Goal: Task Accomplishment & Management: Manage account settings

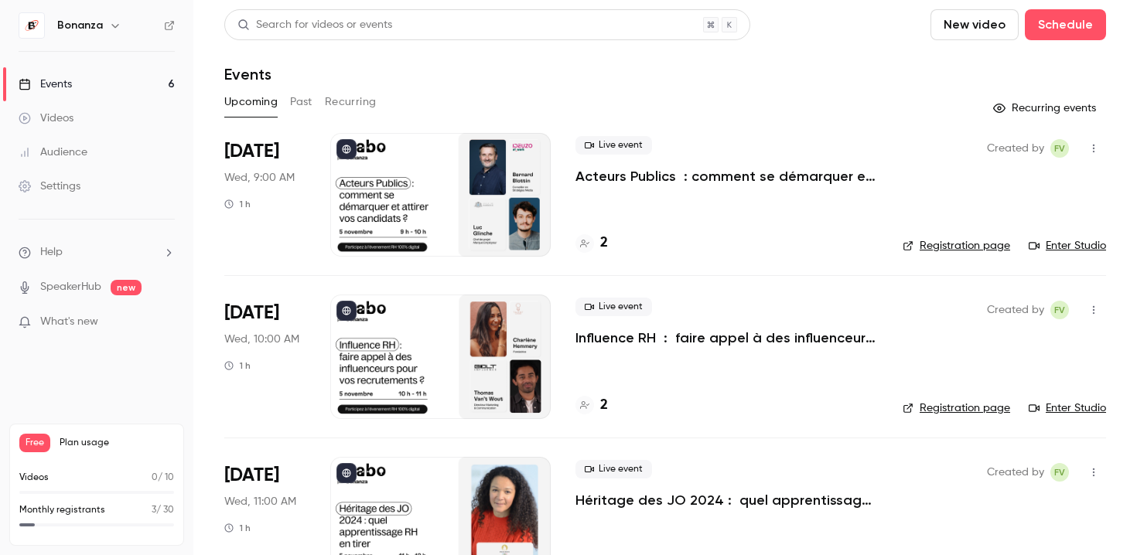
click at [836, 162] on div "Live event Acteurs Publics : comment se démarquer et attirer vos candidats ?" at bounding box center [727, 161] width 302 height 50
click at [836, 173] on p "Acteurs Publics : comment se démarquer et attirer vos candidats ?" at bounding box center [727, 176] width 302 height 19
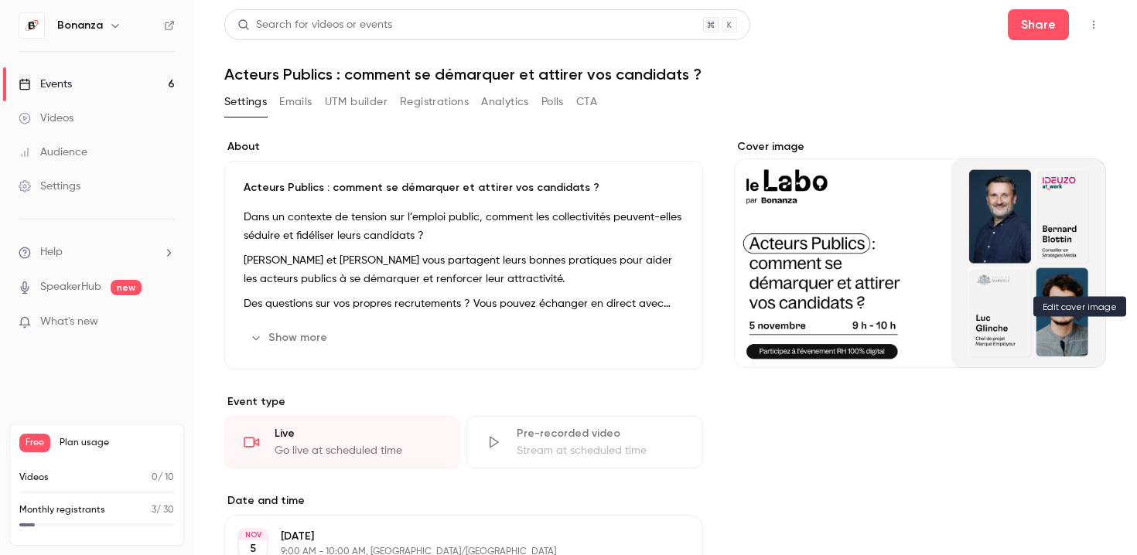
click at [1085, 336] on icon "Cover image" at bounding box center [1078, 340] width 17 height 12
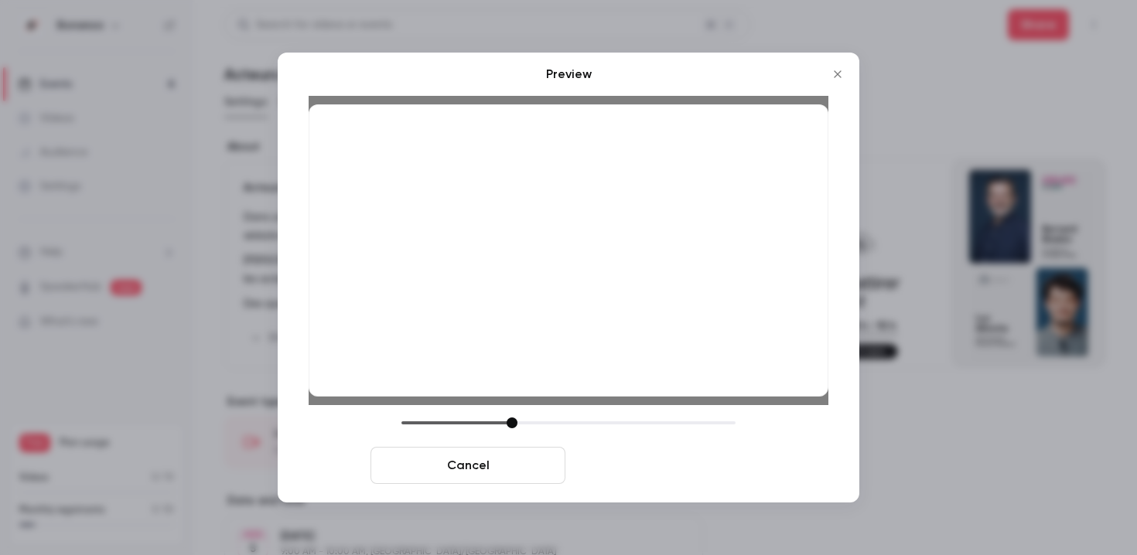
click at [663, 471] on button "Save cover" at bounding box center [669, 465] width 195 height 37
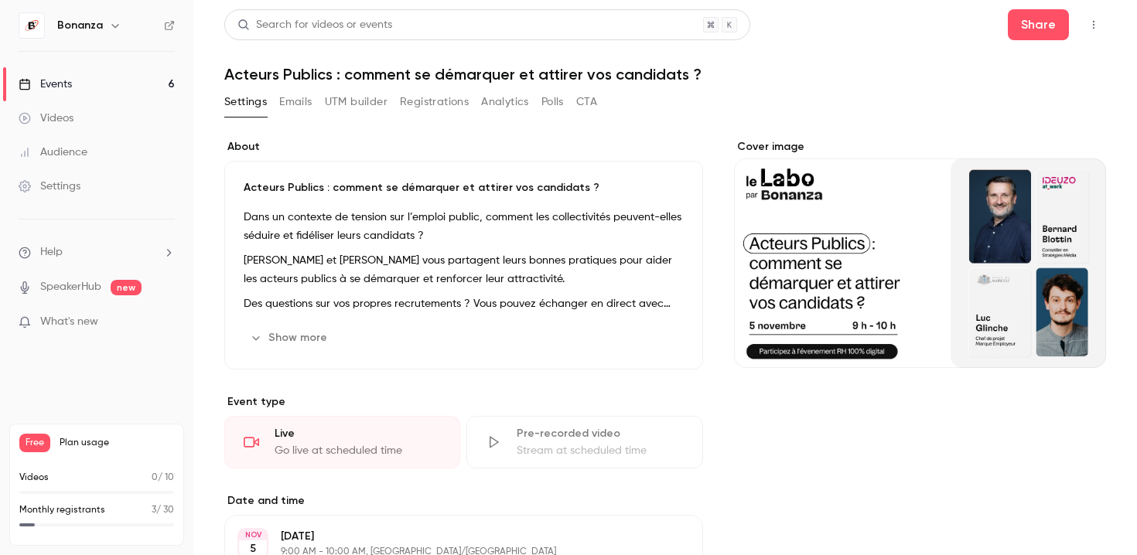
click at [115, 78] on link "Events 6" at bounding box center [96, 84] width 193 height 34
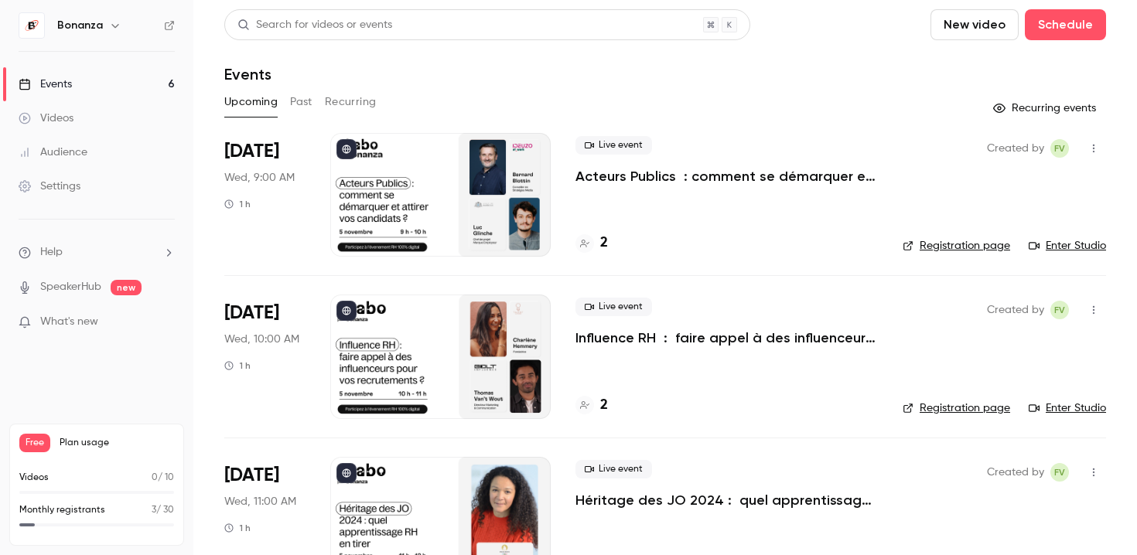
click at [729, 333] on p "Influence RH : faire appel à des influenceurs pour vos recrutements ?" at bounding box center [727, 338] width 302 height 19
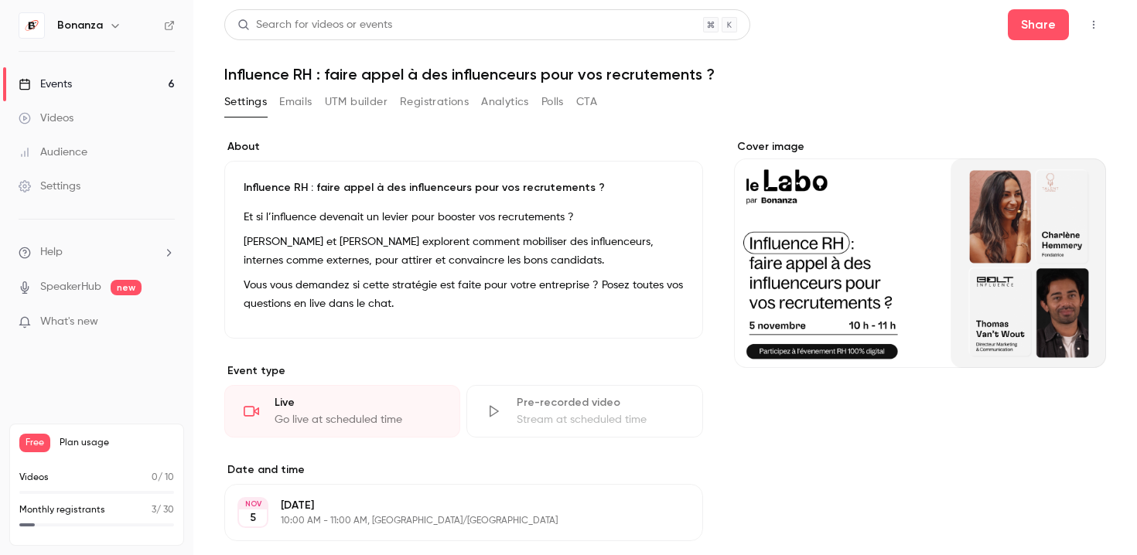
click at [1072, 350] on button "Cover image" at bounding box center [1078, 340] width 31 height 31
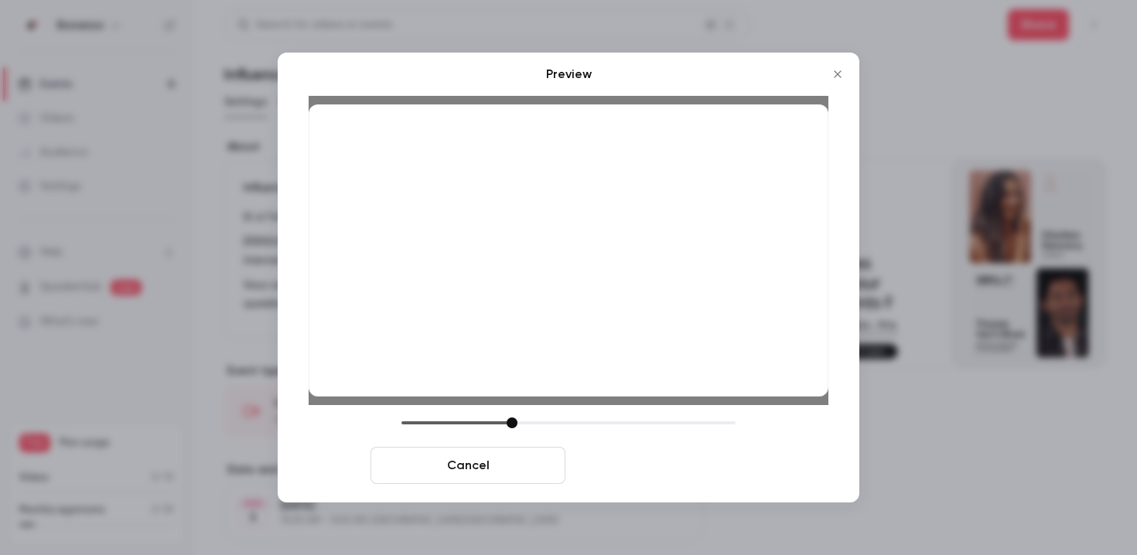
click at [678, 462] on button "Save cover" at bounding box center [669, 465] width 195 height 37
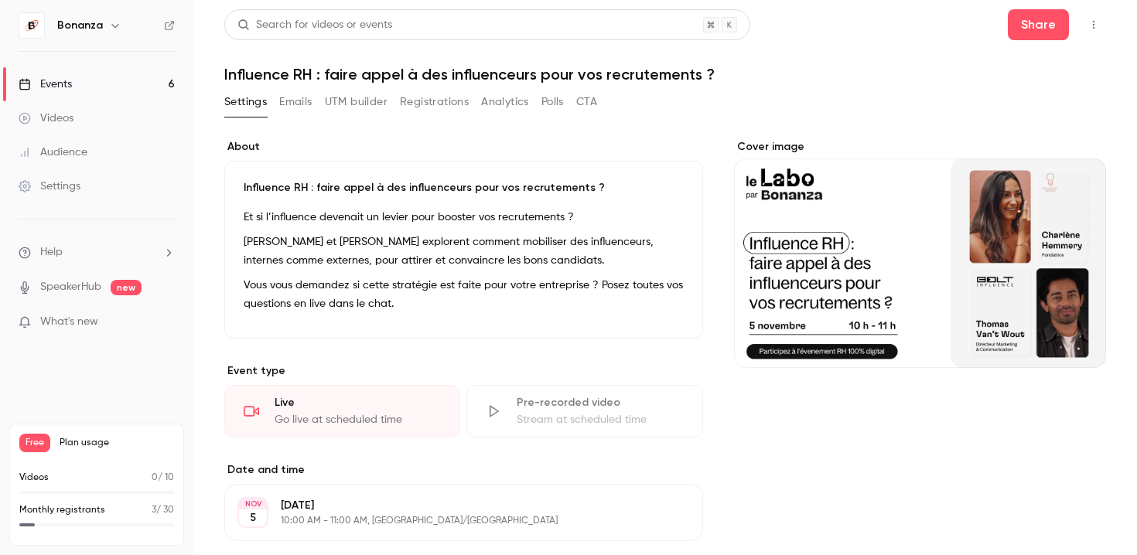
click at [119, 80] on link "Events 6" at bounding box center [96, 84] width 193 height 34
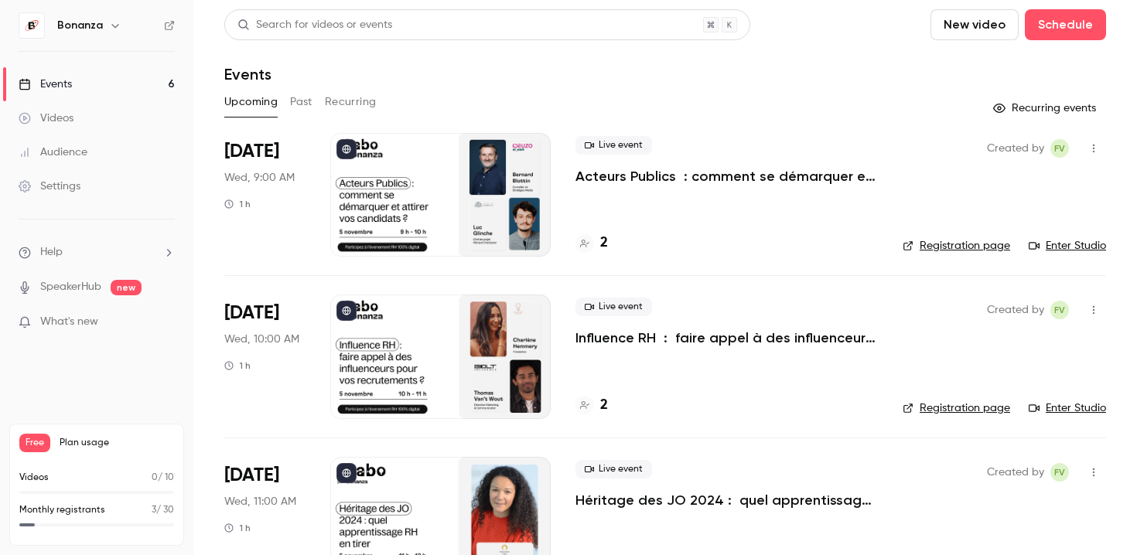
click at [436, 494] on div at bounding box center [440, 519] width 220 height 124
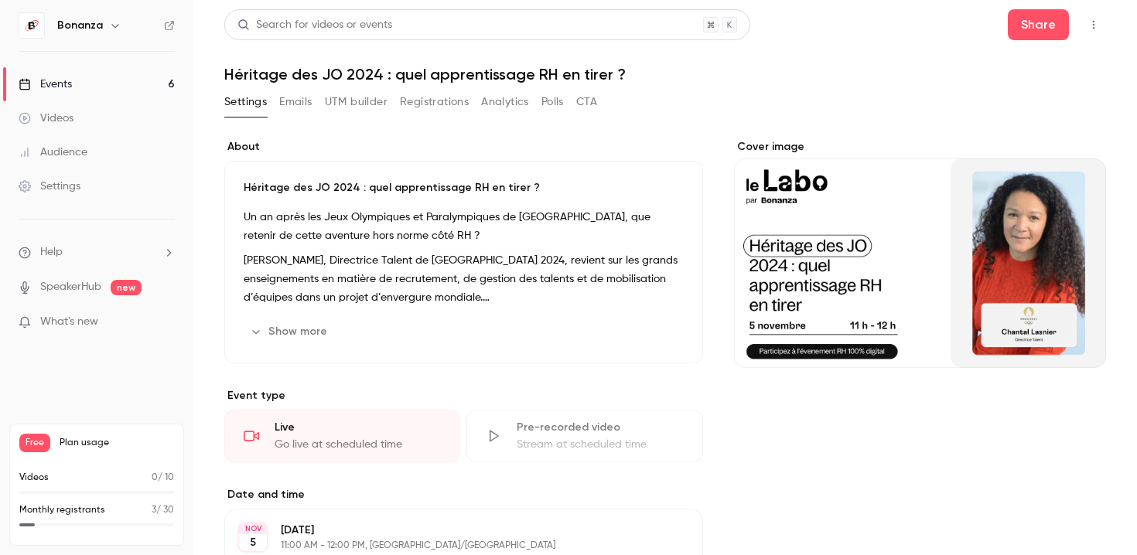
click at [1083, 331] on button "Cover image" at bounding box center [1078, 340] width 31 height 31
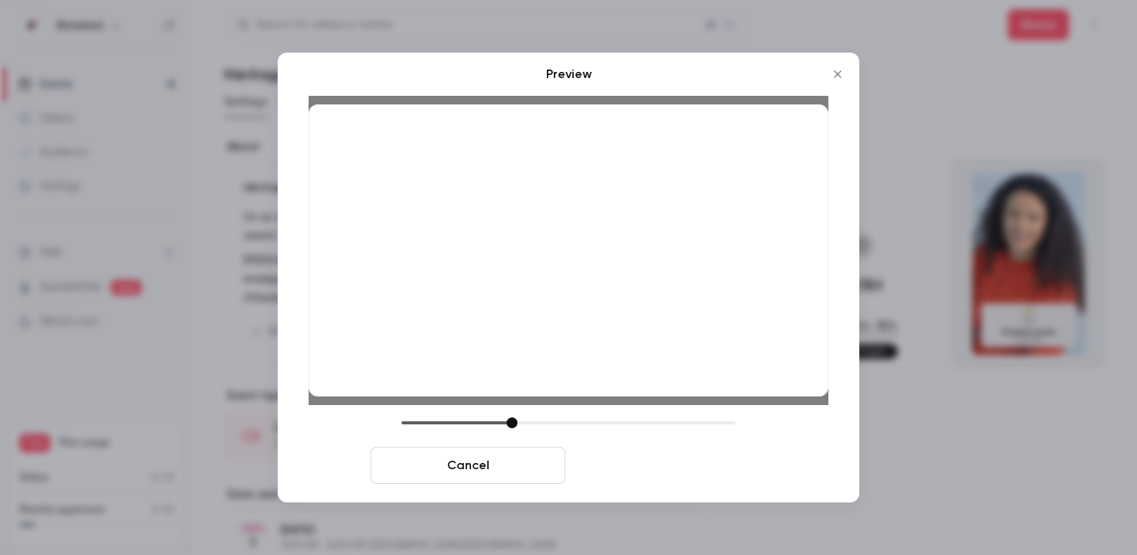
click at [685, 459] on button "Save cover" at bounding box center [669, 465] width 195 height 37
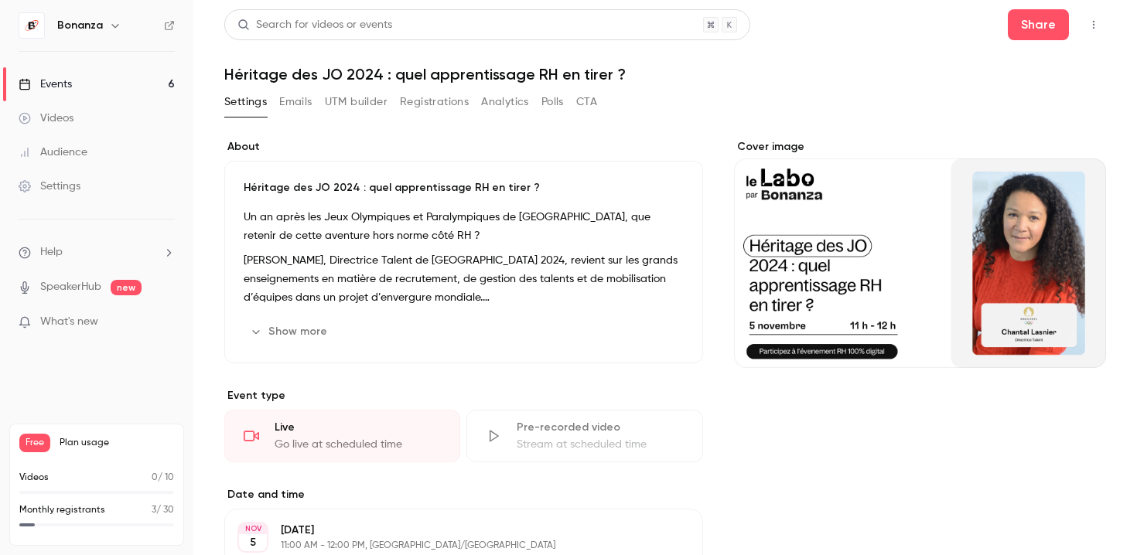
click at [90, 81] on link "Events 6" at bounding box center [96, 84] width 193 height 34
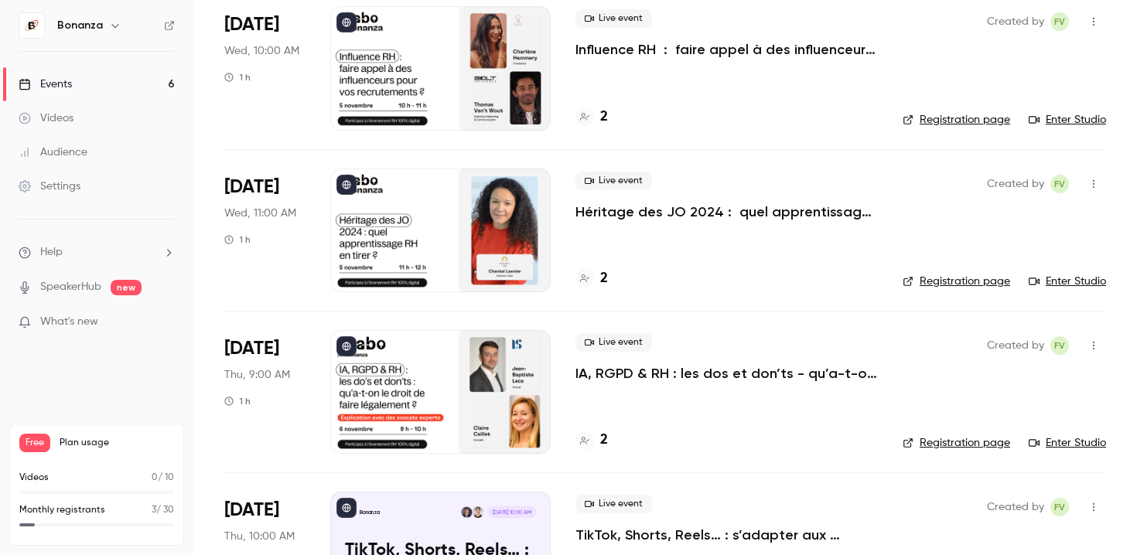
scroll to position [293, 0]
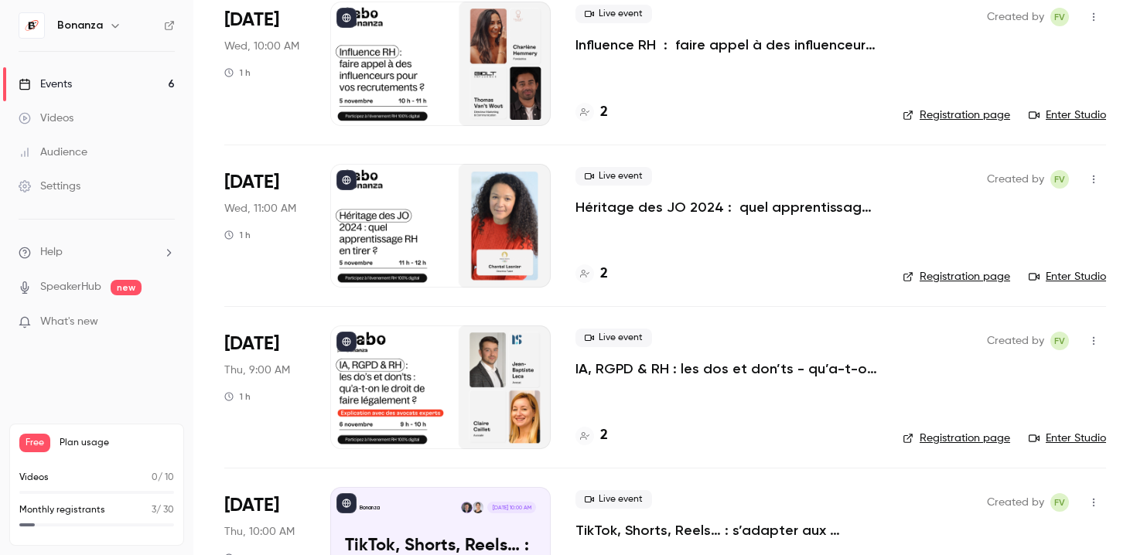
click at [453, 397] on div at bounding box center [440, 388] width 220 height 124
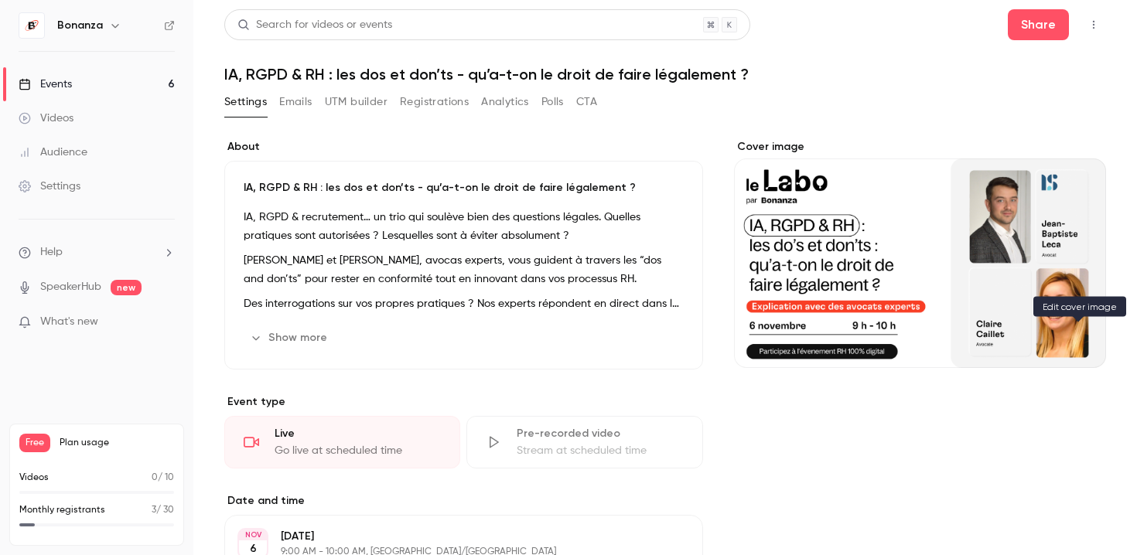
click at [1085, 342] on icon "Cover image" at bounding box center [1078, 340] width 17 height 12
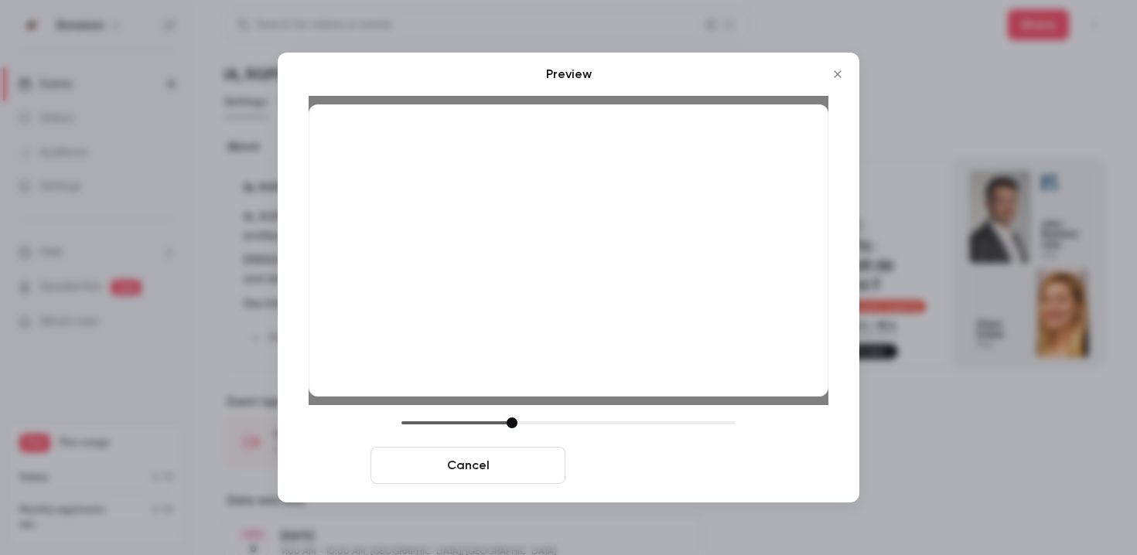
click at [669, 468] on button "Save cover" at bounding box center [669, 465] width 195 height 37
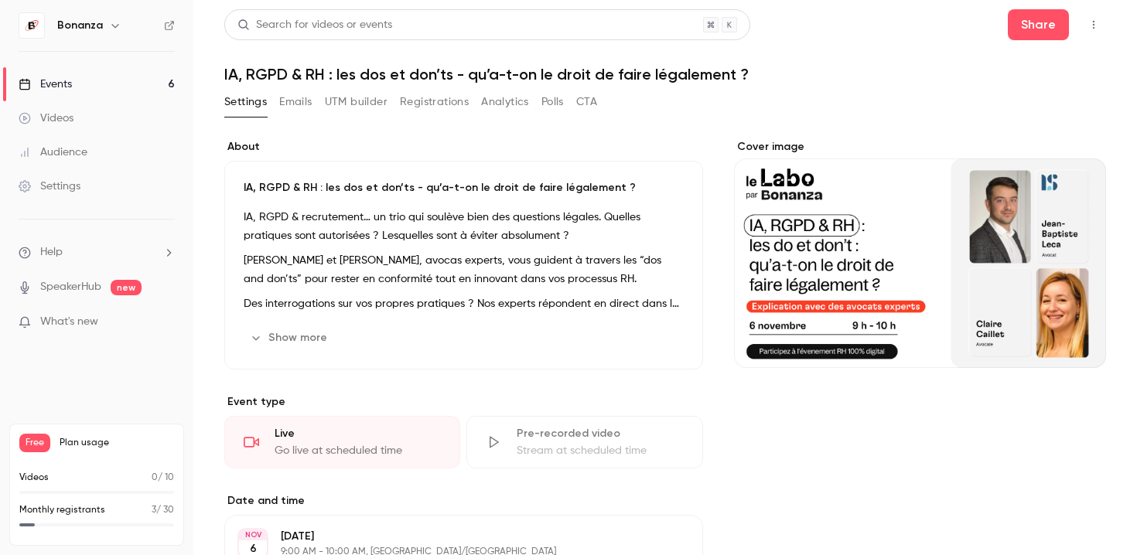
click at [101, 78] on link "Events 6" at bounding box center [96, 84] width 193 height 34
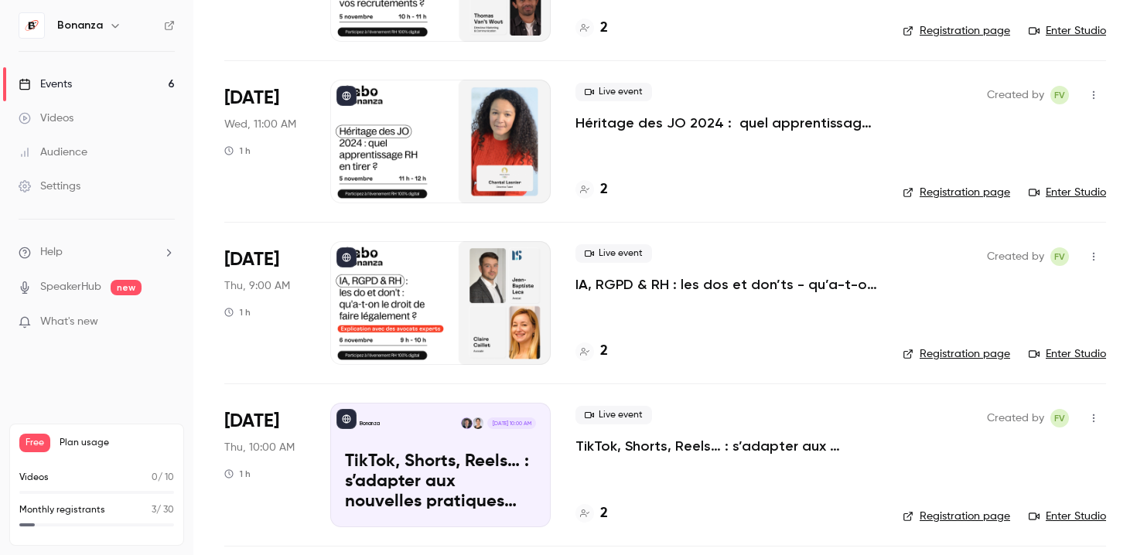
scroll to position [539, 0]
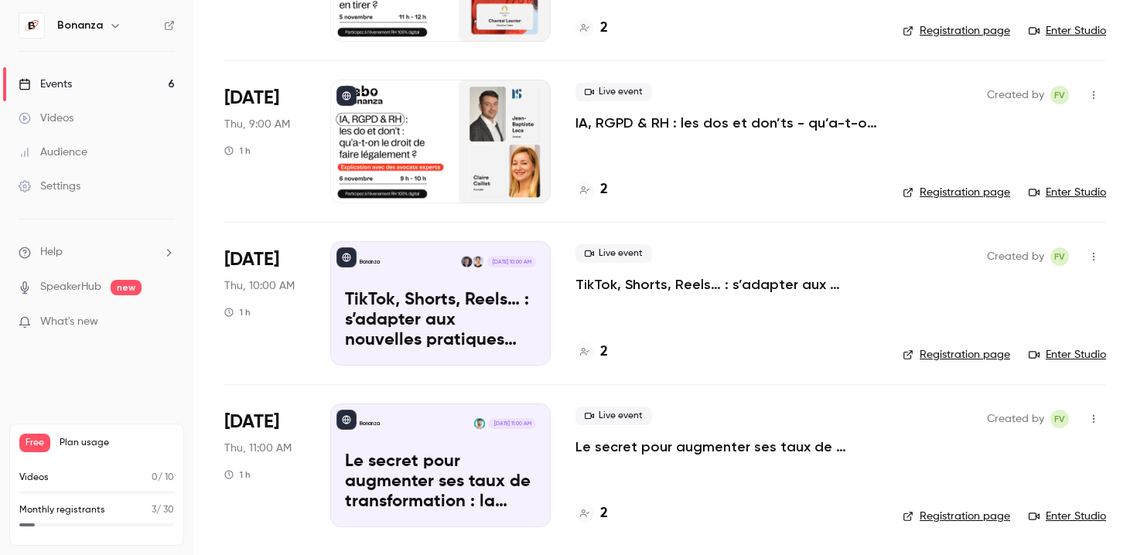
click at [778, 117] on p "IA, RGPD & RH : les dos et don’ts - qu’a-t-on le droit de faire légalement ?" at bounding box center [727, 123] width 302 height 19
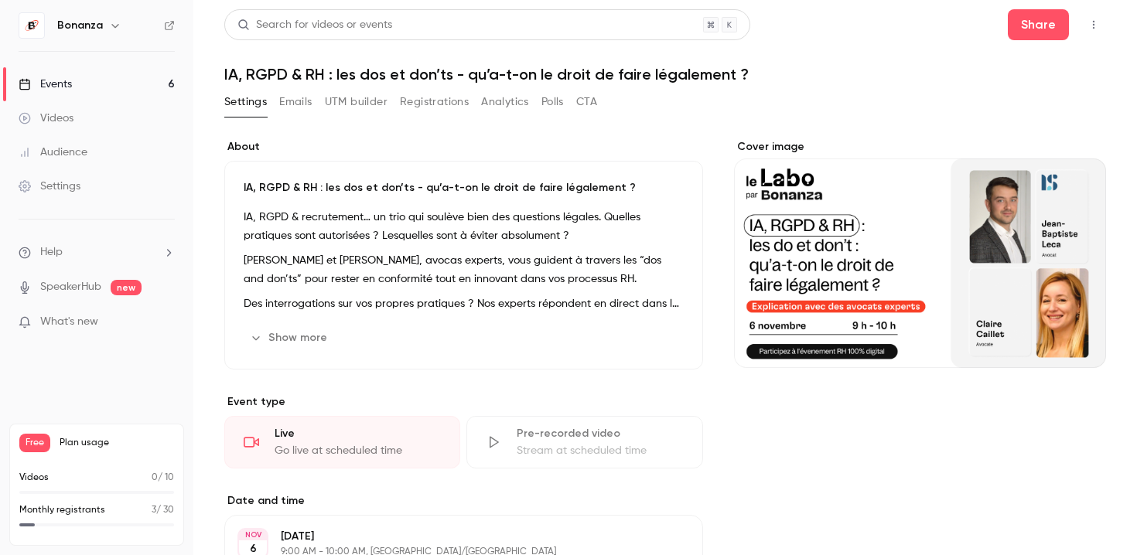
click at [668, 67] on h1 "IA, RGPD & RH : les dos et don’ts - qu’a-t-on le droit de faire légalement ?" at bounding box center [665, 74] width 882 height 19
click at [309, 105] on button "Emails" at bounding box center [295, 102] width 32 height 25
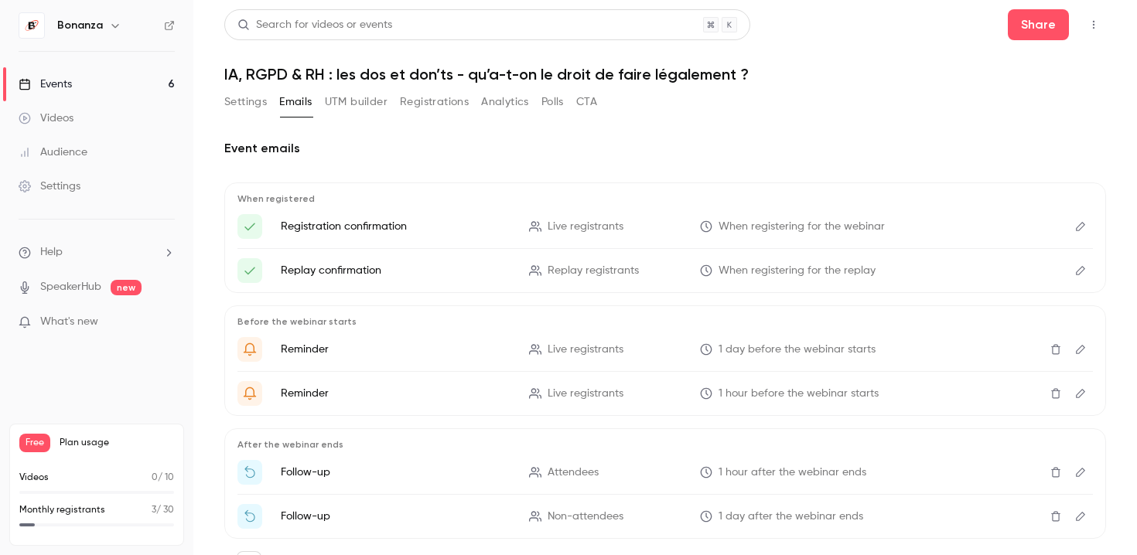
click at [240, 102] on button "Settings" at bounding box center [245, 102] width 43 height 25
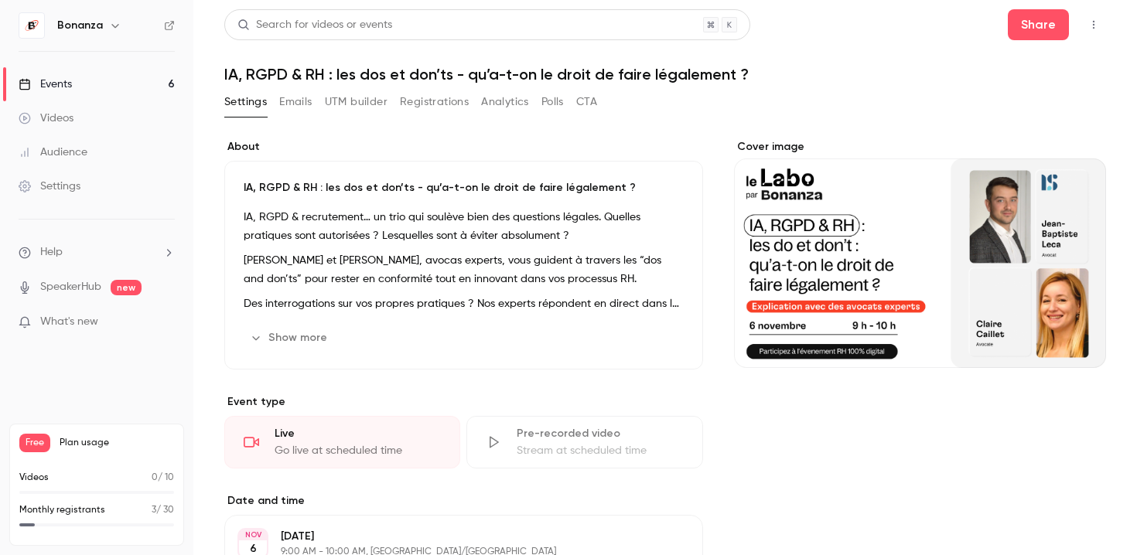
click at [1096, 26] on icon "button" at bounding box center [1094, 24] width 12 height 11
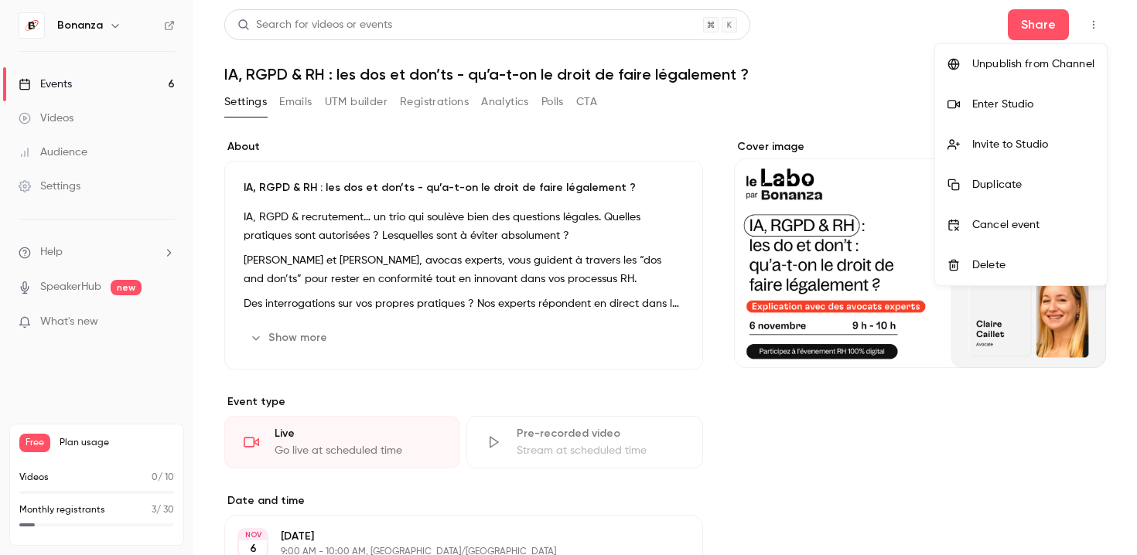
click at [284, 96] on div at bounding box center [568, 277] width 1137 height 555
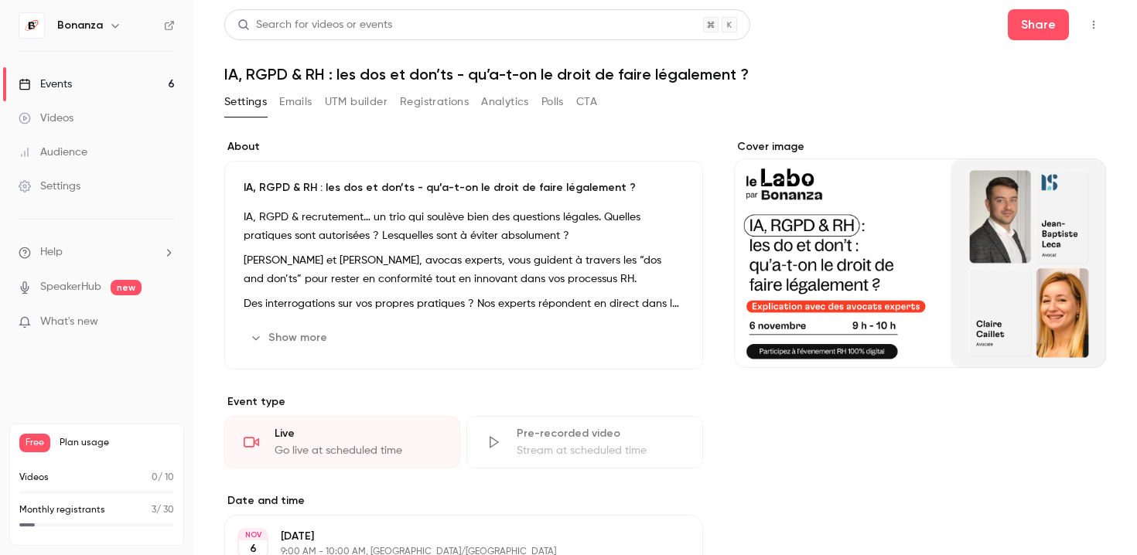
click at [292, 101] on button "Emails" at bounding box center [295, 102] width 32 height 25
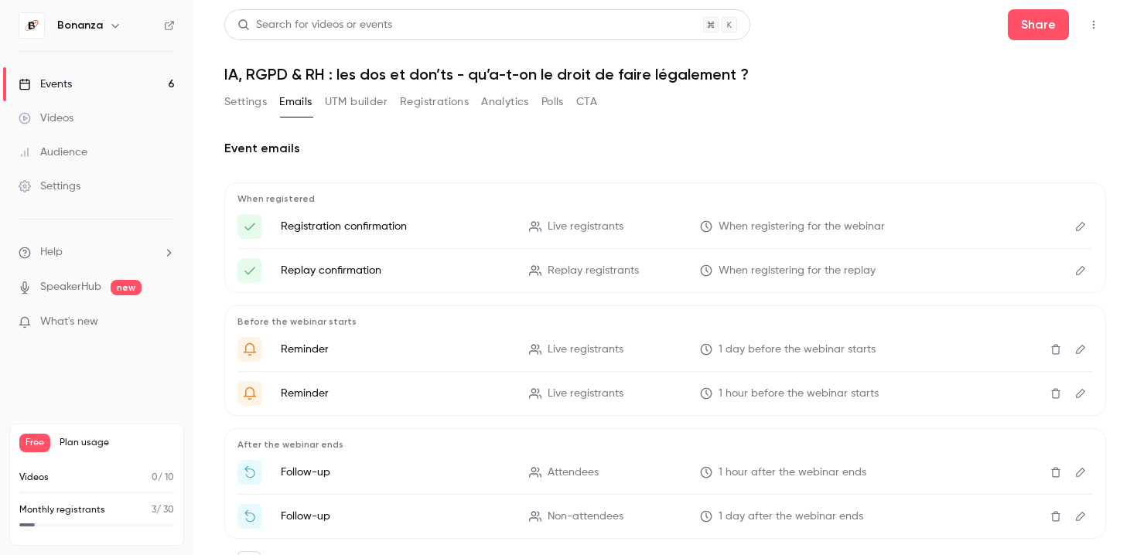
click at [357, 98] on button "UTM builder" at bounding box center [356, 102] width 63 height 25
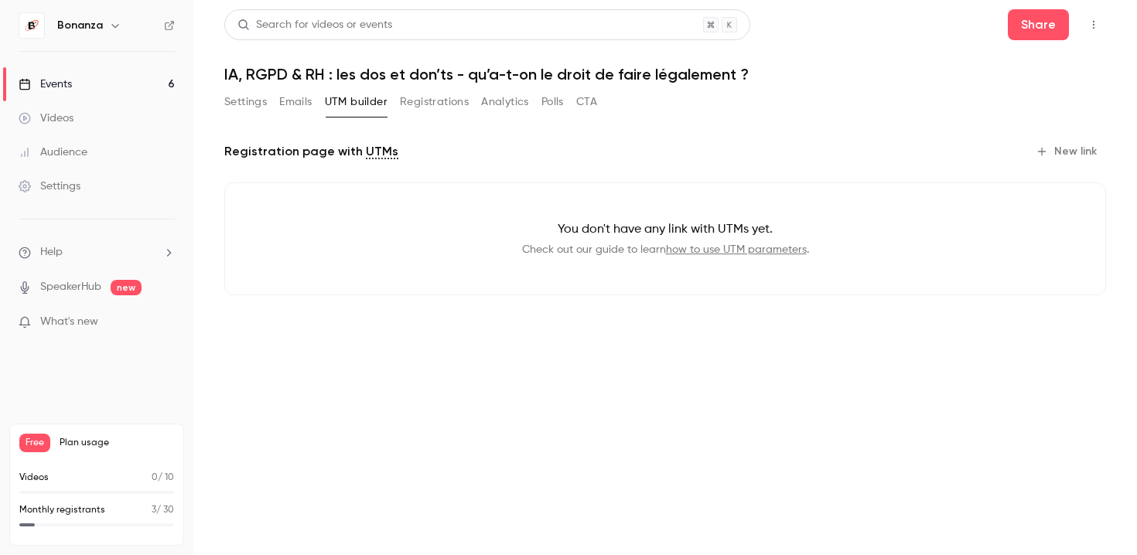
click at [456, 105] on button "Registrations" at bounding box center [434, 102] width 69 height 25
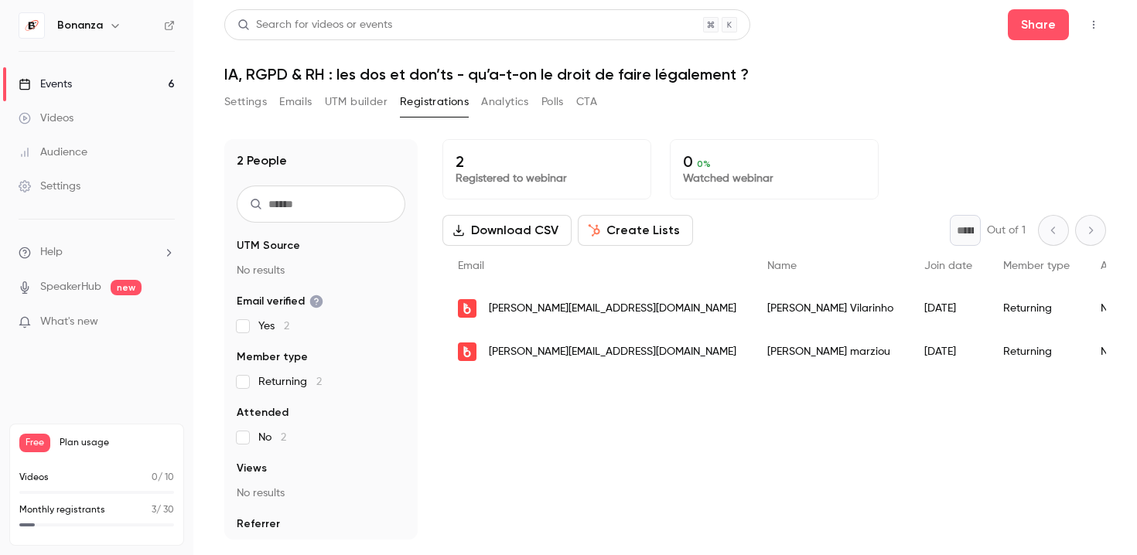
click at [490, 95] on button "Analytics" at bounding box center [505, 102] width 48 height 25
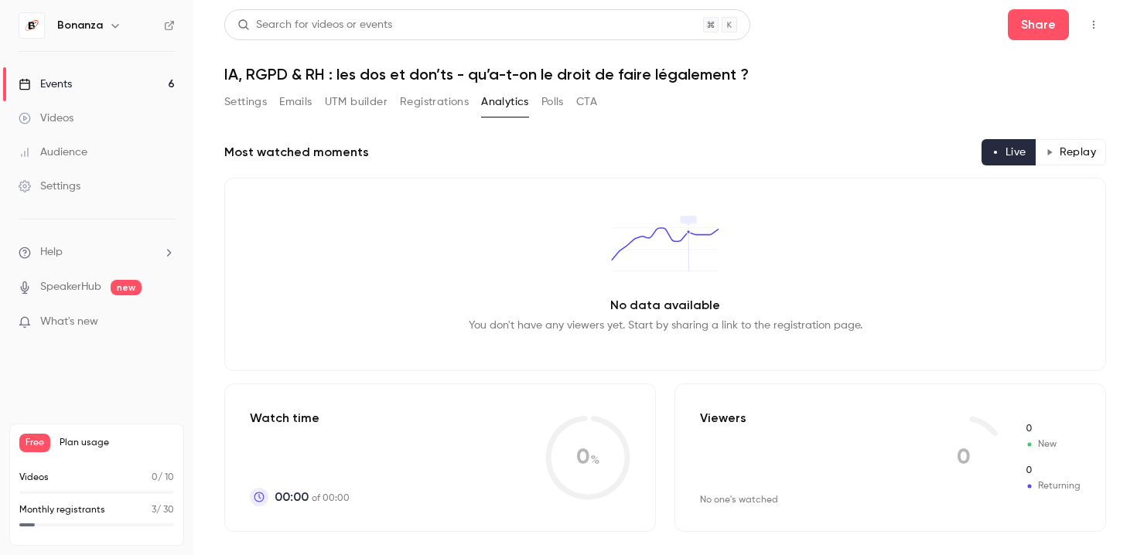
click at [554, 104] on button "Polls" at bounding box center [552, 102] width 22 height 25
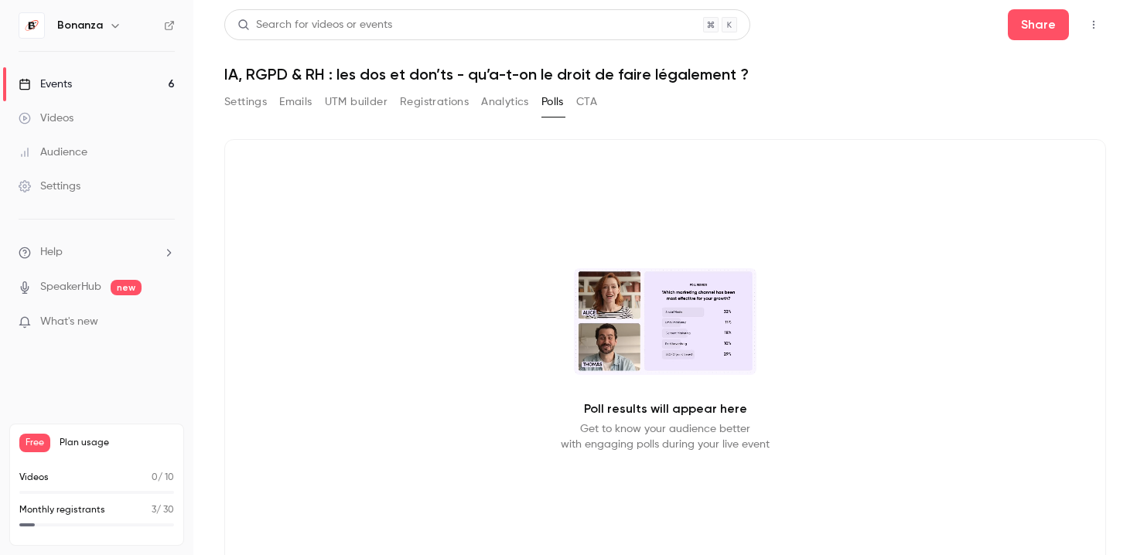
click at [590, 107] on button "CTA" at bounding box center [586, 102] width 21 height 25
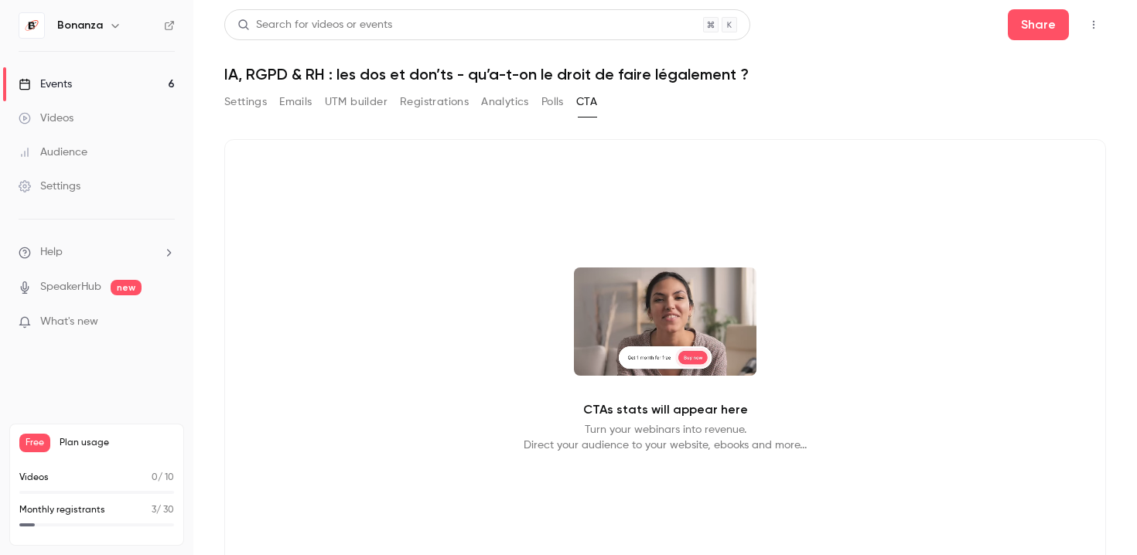
click at [531, 102] on div "Settings Emails UTM builder Registrations Analytics Polls CTA" at bounding box center [410, 102] width 373 height 25
click at [512, 101] on button "Analytics" at bounding box center [505, 102] width 48 height 25
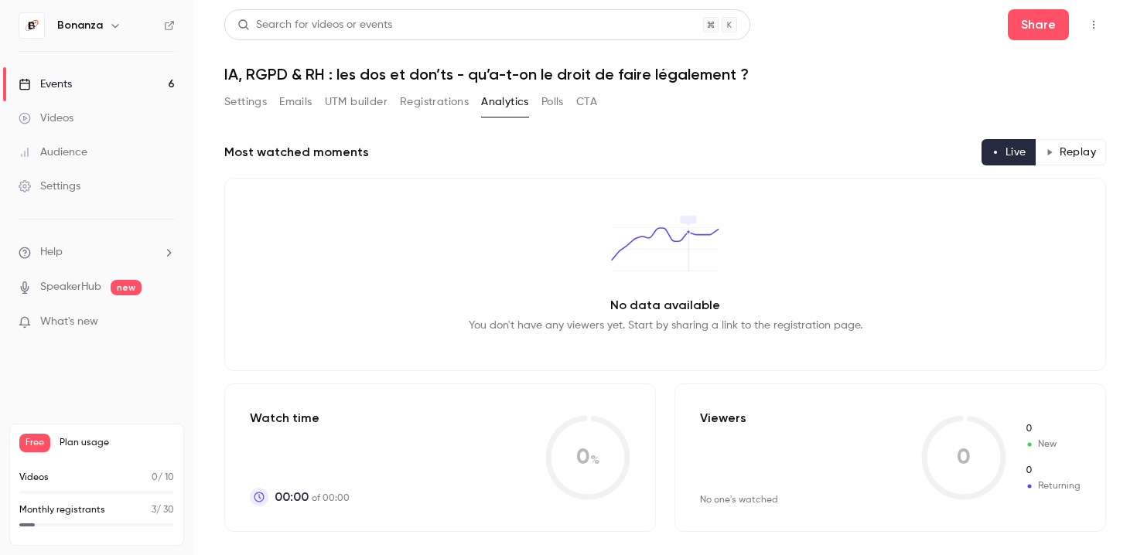
click at [241, 111] on button "Settings" at bounding box center [245, 102] width 43 height 25
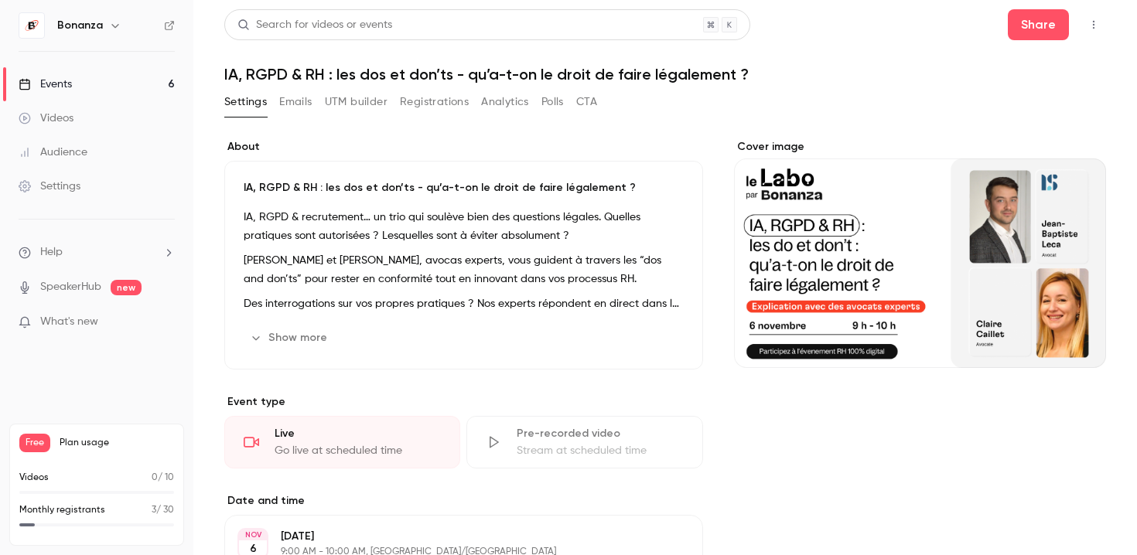
click at [405, 190] on p "IA, RGPD & RH : les dos et don’ts - qu’a-t-on le droit de faire légalement ?" at bounding box center [464, 187] width 440 height 15
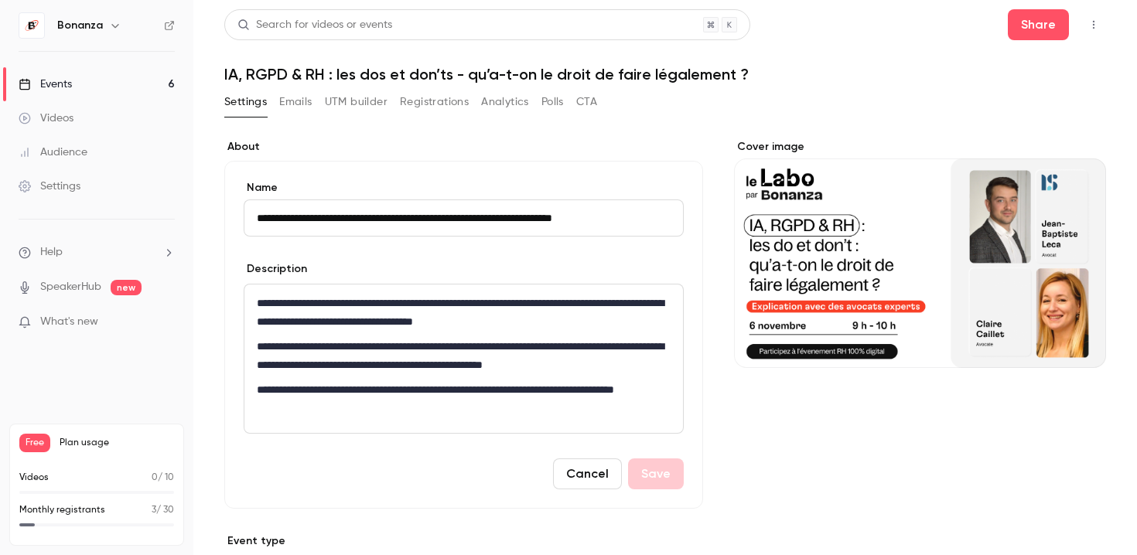
click at [370, 221] on input "**********" at bounding box center [464, 218] width 440 height 37
click at [411, 220] on input "**********" at bounding box center [464, 218] width 440 height 37
type input "**********"
click at [654, 476] on button "Save" at bounding box center [656, 474] width 56 height 31
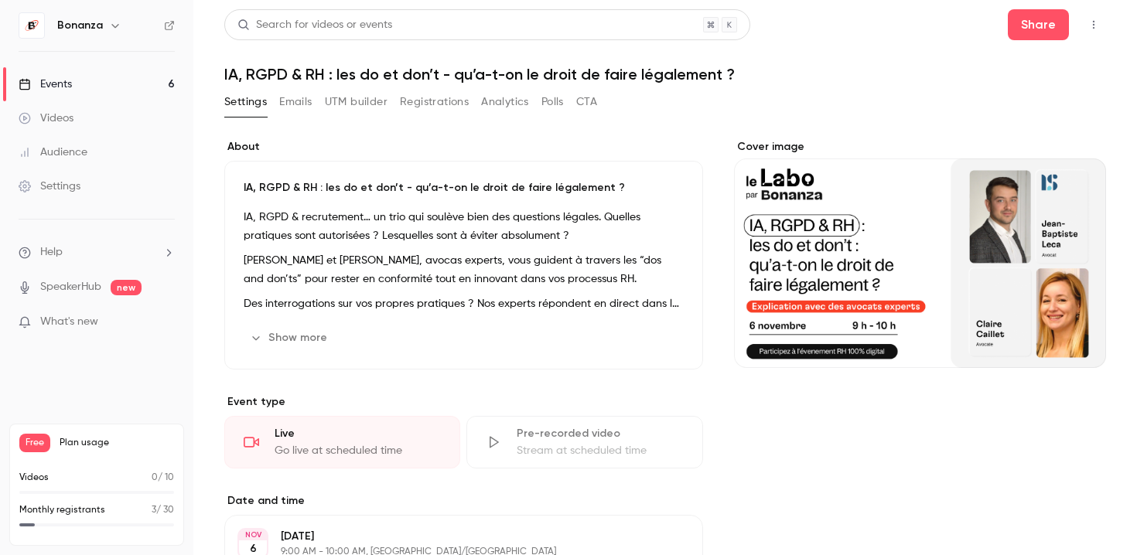
click at [115, 84] on link "Events 6" at bounding box center [96, 84] width 193 height 34
